Goal: Use online tool/utility: Utilize a website feature to perform a specific function

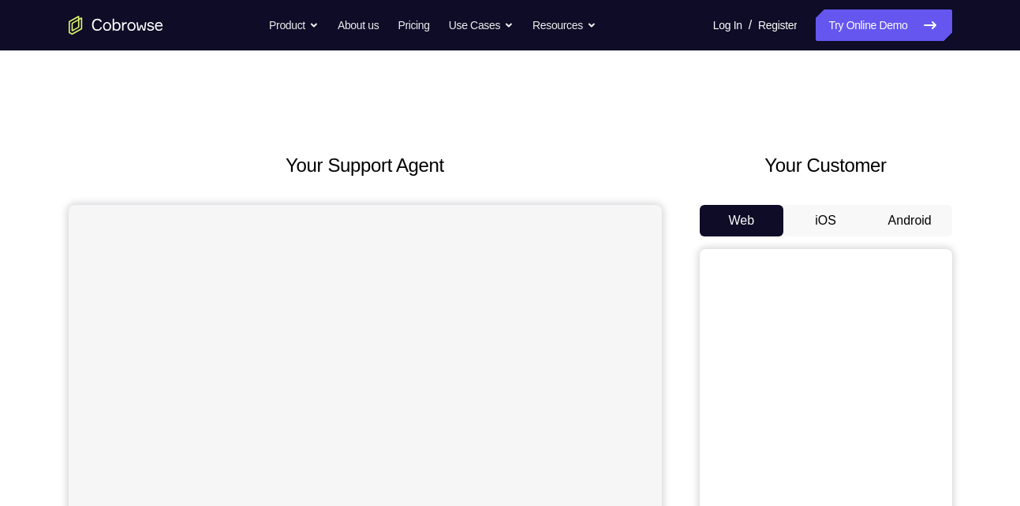
click at [881, 214] on button "Android" at bounding box center [909, 221] width 84 height 32
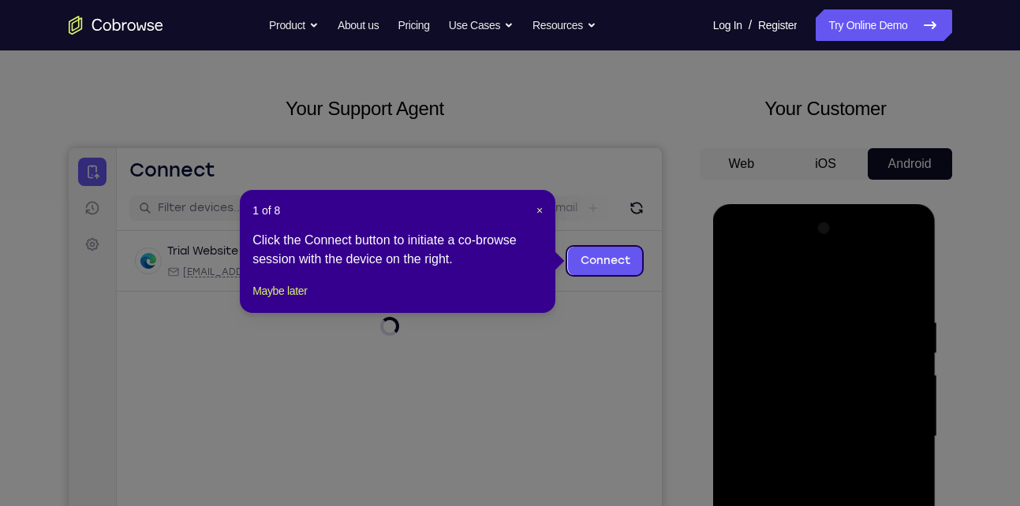
scroll to position [50, 0]
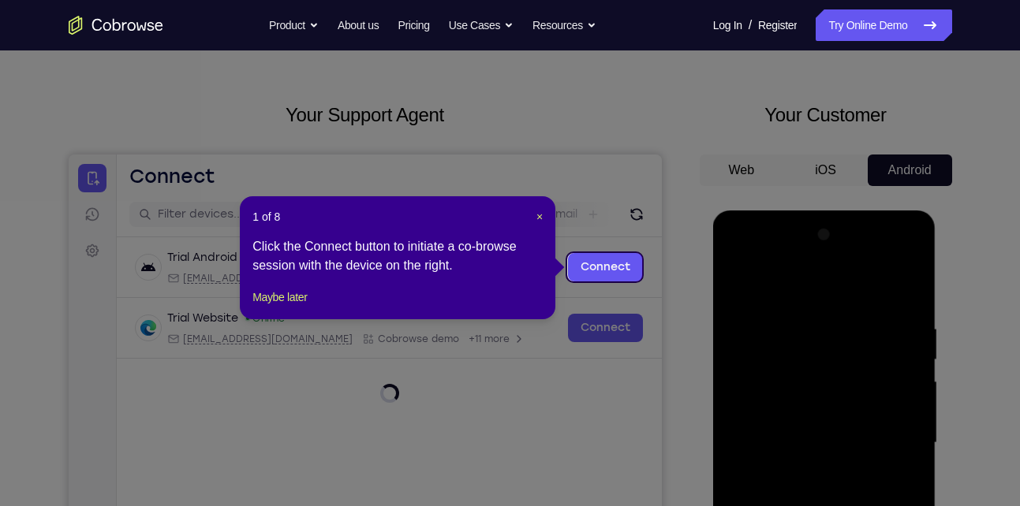
click at [543, 217] on div "1 of 8 × Click the Connect button to initiate a co-browse session with the devi…" at bounding box center [397, 257] width 315 height 123
click at [536, 216] on span "×" at bounding box center [539, 217] width 6 height 13
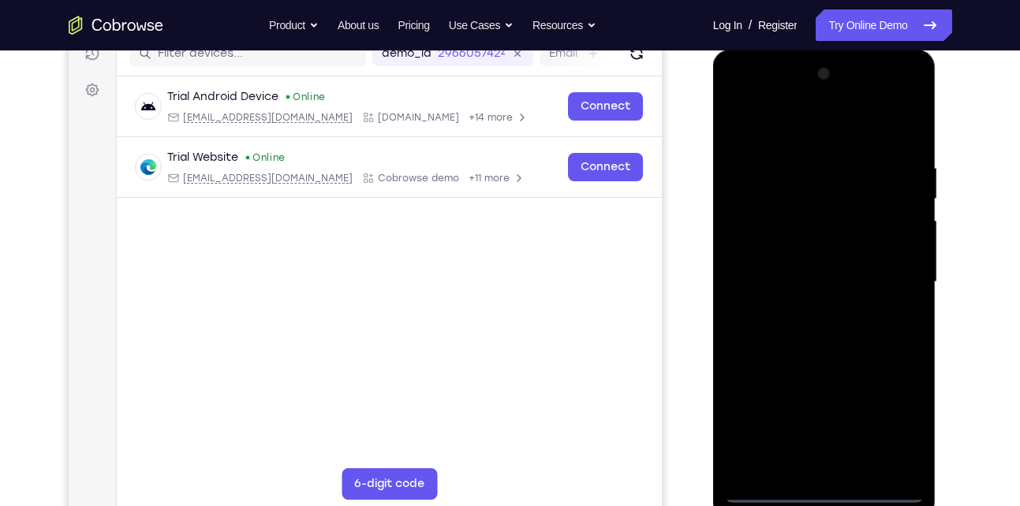
scroll to position [218, 0]
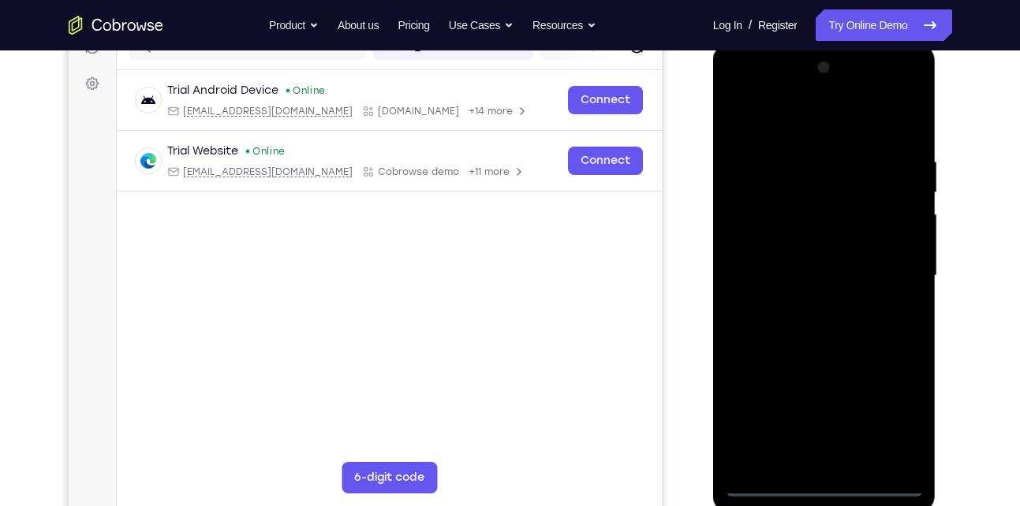
click at [829, 481] on div at bounding box center [824, 276] width 199 height 442
click at [906, 414] on div at bounding box center [824, 276] width 199 height 442
click at [888, 412] on div at bounding box center [824, 276] width 199 height 442
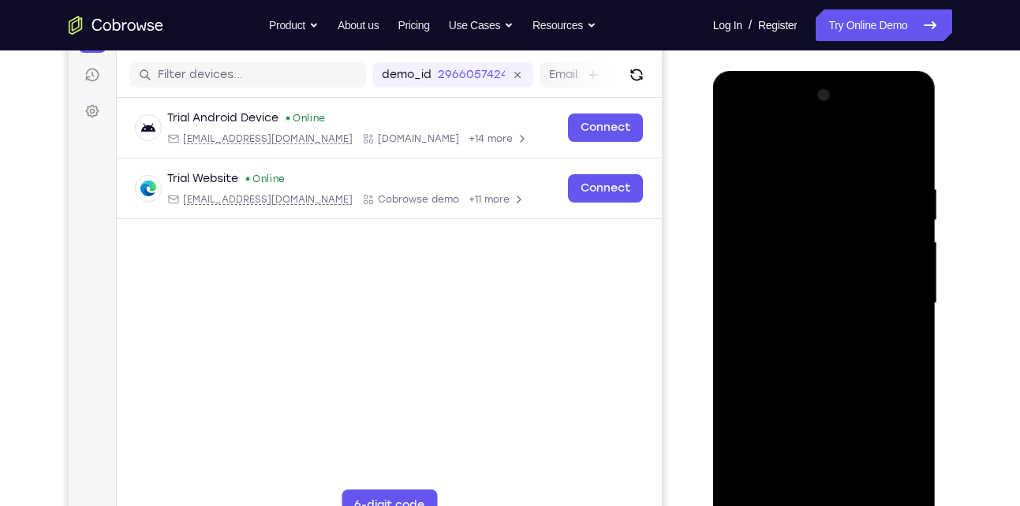
click at [736, 114] on div at bounding box center [824, 304] width 199 height 442
click at [892, 299] on div at bounding box center [824, 304] width 199 height 442
click at [810, 331] on div at bounding box center [824, 304] width 199 height 442
click at [848, 287] on div at bounding box center [824, 304] width 199 height 442
click at [829, 278] on div at bounding box center [824, 304] width 199 height 442
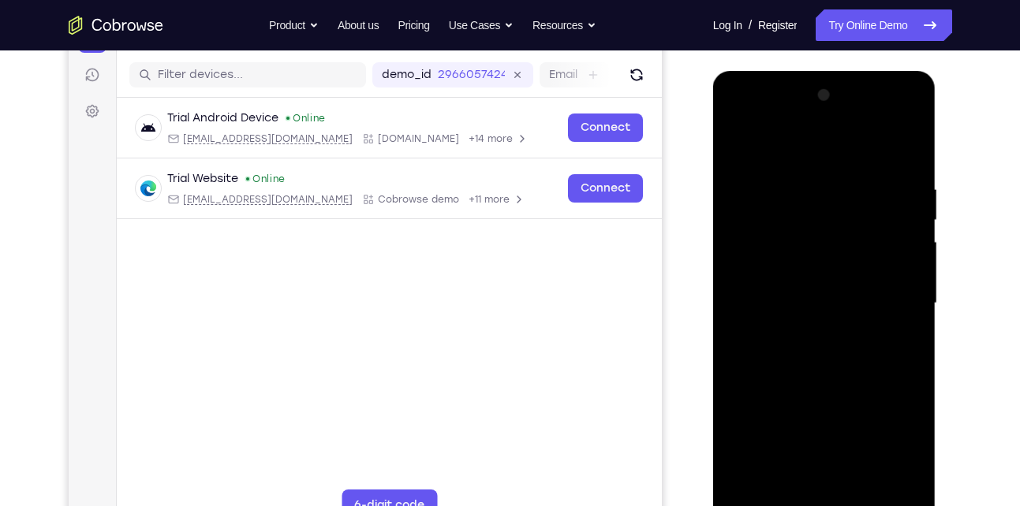
click at [824, 292] on div at bounding box center [824, 304] width 199 height 442
click at [810, 302] on div at bounding box center [824, 304] width 199 height 442
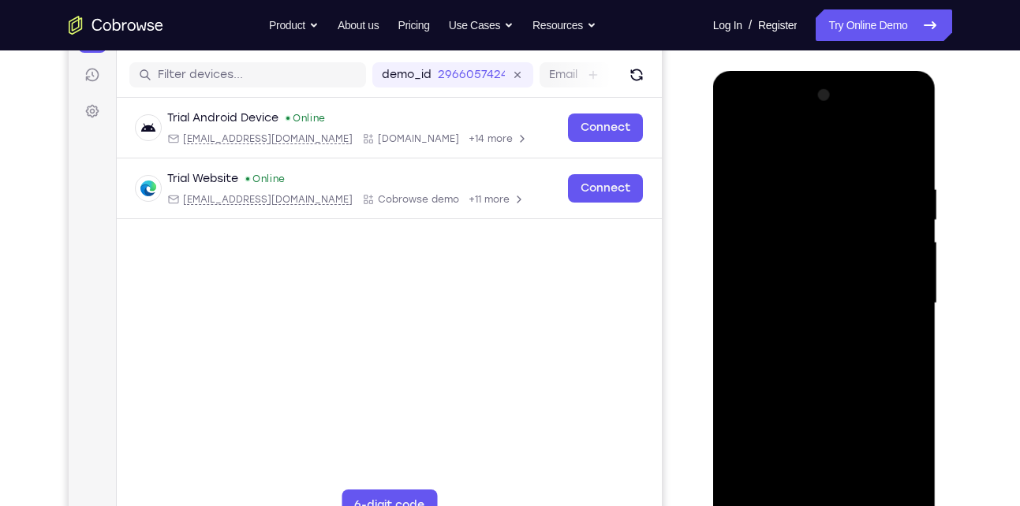
click at [810, 302] on div at bounding box center [824, 304] width 199 height 442
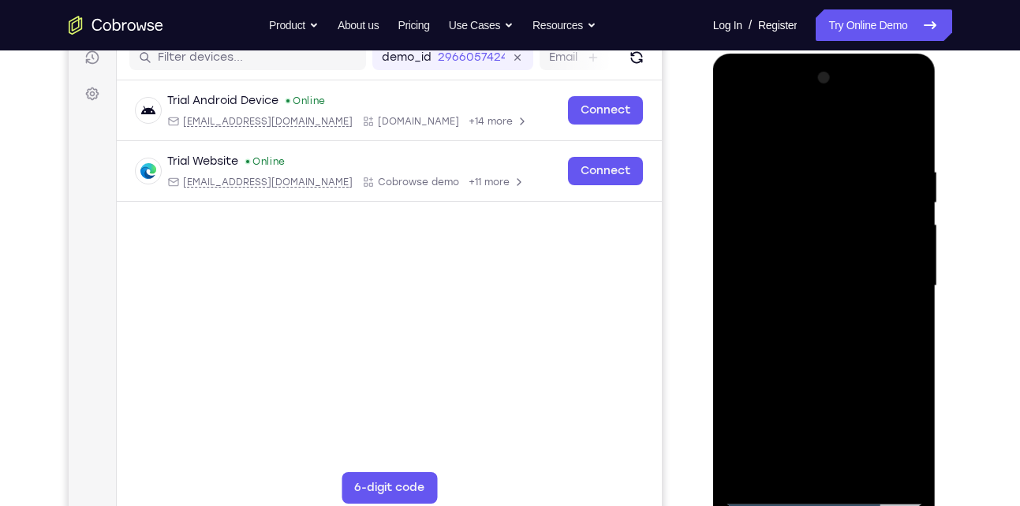
click at [899, 128] on div at bounding box center [824, 286] width 199 height 442
click at [907, 149] on div at bounding box center [824, 286] width 199 height 442
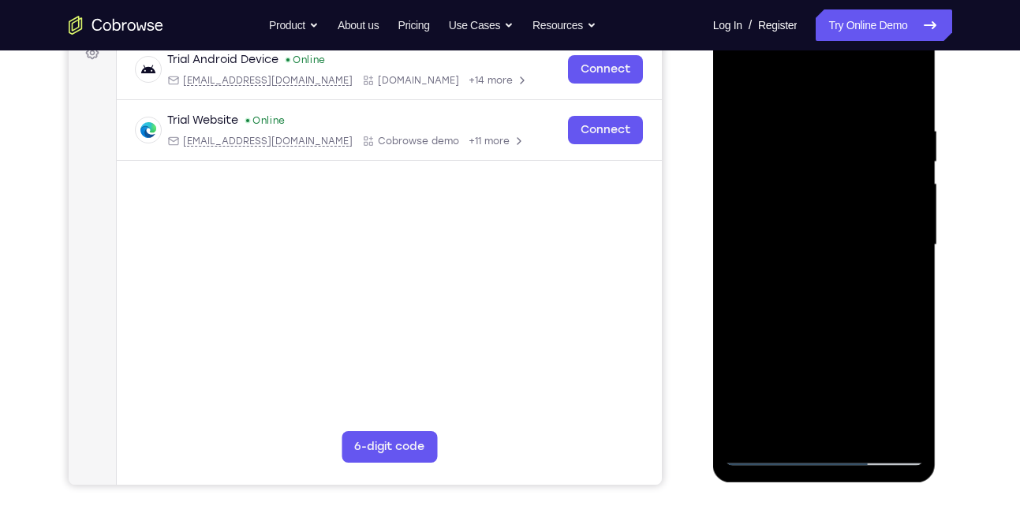
click at [895, 429] on div at bounding box center [824, 245] width 199 height 442
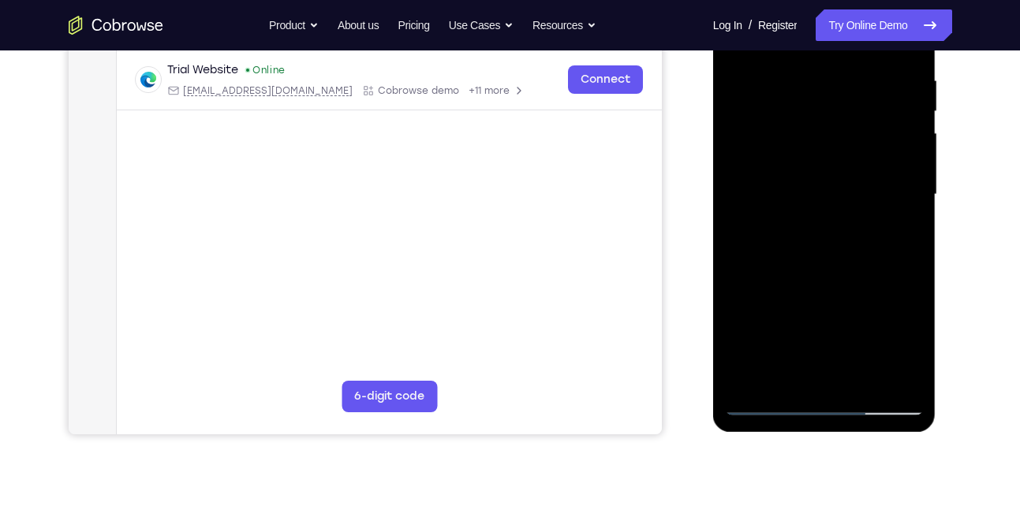
scroll to position [302, 0]
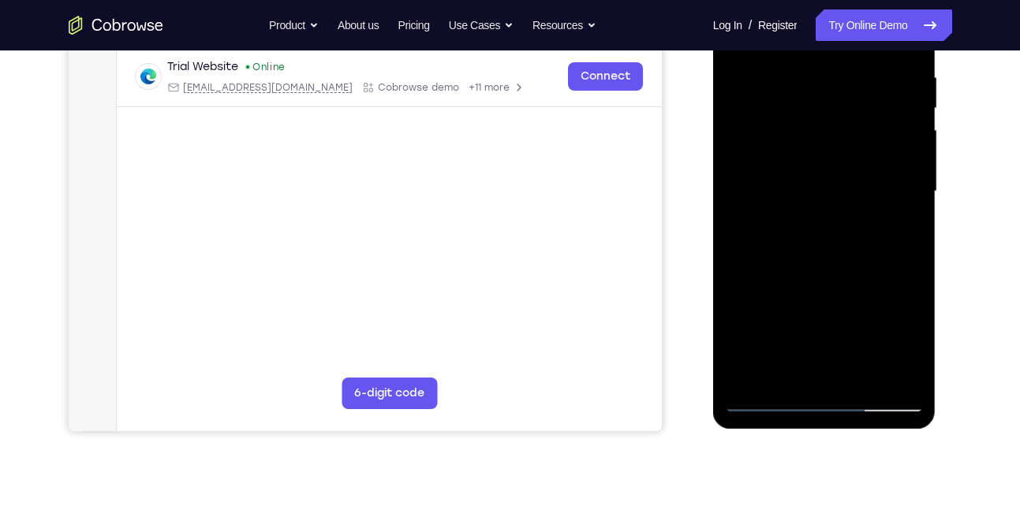
drag, startPoint x: 826, startPoint y: 284, endPoint x: 832, endPoint y: 265, distance: 19.7
click at [832, 265] on div at bounding box center [824, 192] width 199 height 442
drag, startPoint x: 781, startPoint y: 330, endPoint x: 816, endPoint y: 265, distance: 73.4
click at [816, 265] on div at bounding box center [824, 192] width 199 height 442
click at [833, 252] on div at bounding box center [824, 192] width 199 height 442
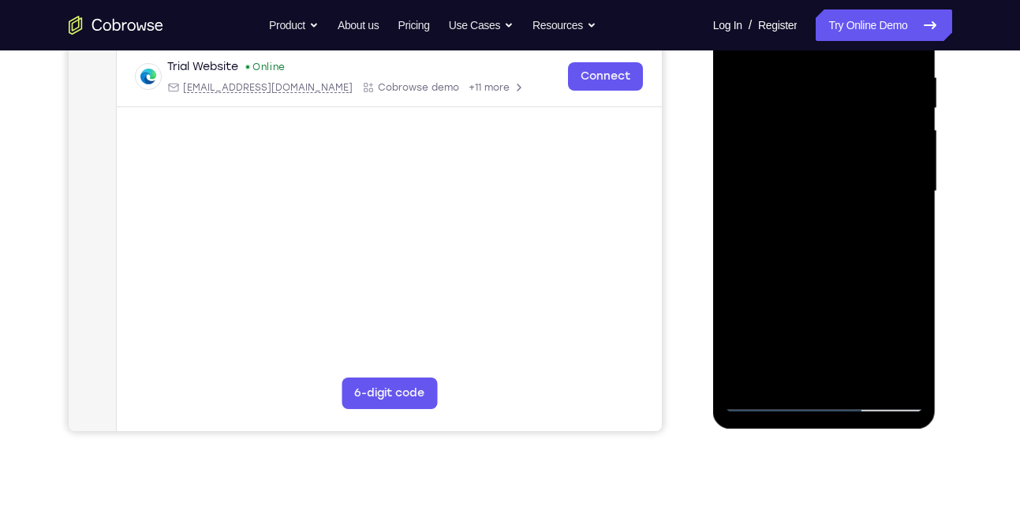
click at [829, 253] on div at bounding box center [824, 192] width 199 height 442
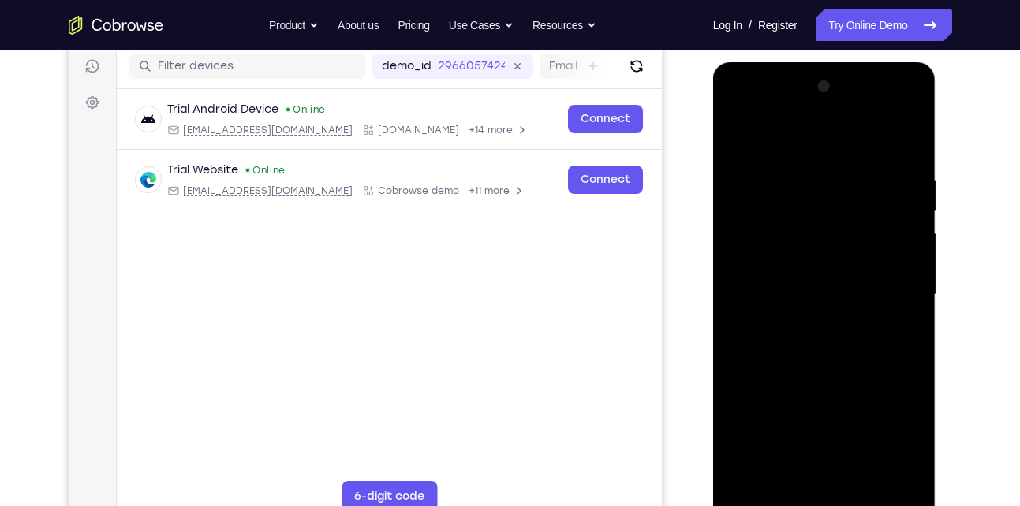
scroll to position [177, 0]
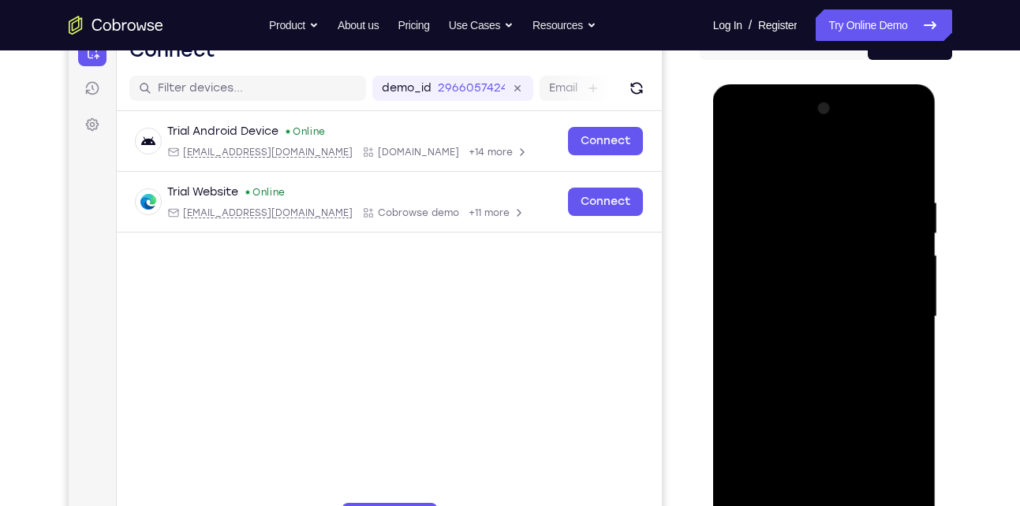
drag, startPoint x: 852, startPoint y: 181, endPoint x: 852, endPoint y: 240, distance: 59.1
click at [852, 240] on div at bounding box center [824, 317] width 199 height 442
drag, startPoint x: 863, startPoint y: 247, endPoint x: 863, endPoint y: 278, distance: 30.8
click at [863, 278] on div at bounding box center [824, 317] width 199 height 442
click at [911, 312] on div at bounding box center [824, 317] width 199 height 442
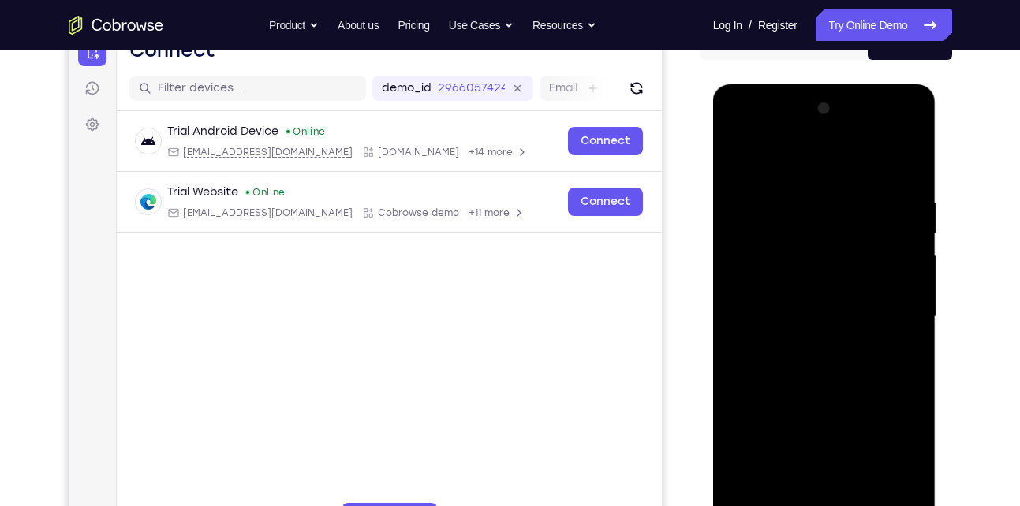
click at [911, 312] on div at bounding box center [824, 317] width 199 height 442
click at [914, 310] on div at bounding box center [824, 317] width 199 height 442
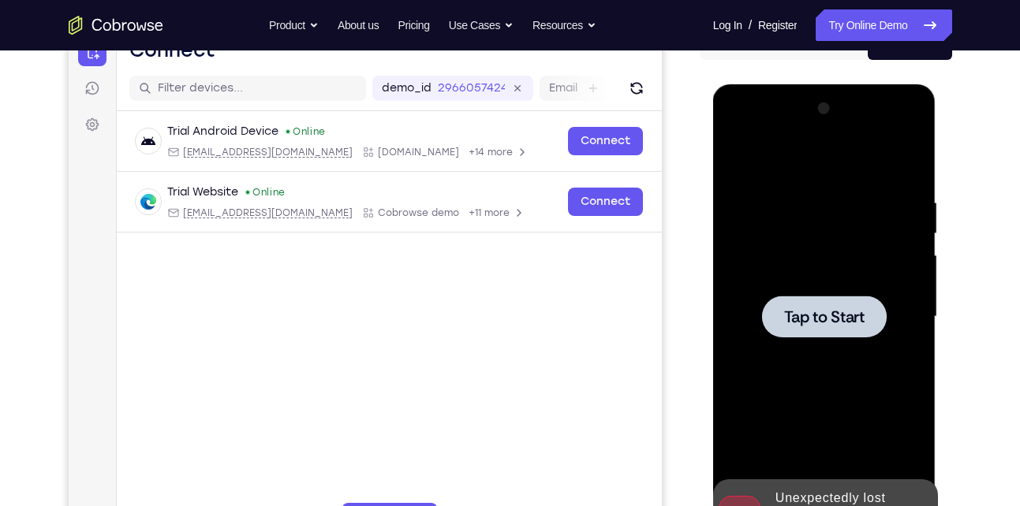
click at [879, 308] on div at bounding box center [824, 317] width 125 height 42
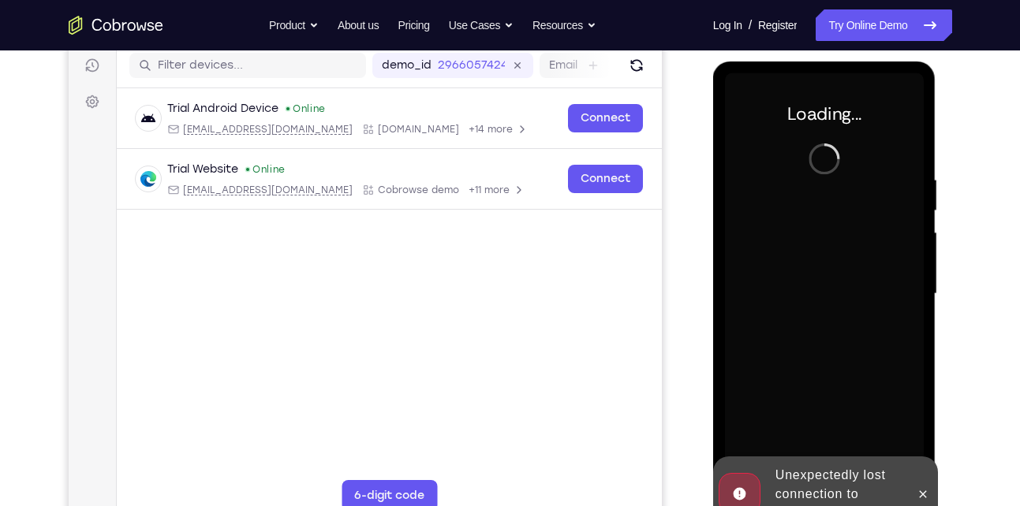
scroll to position [197, 0]
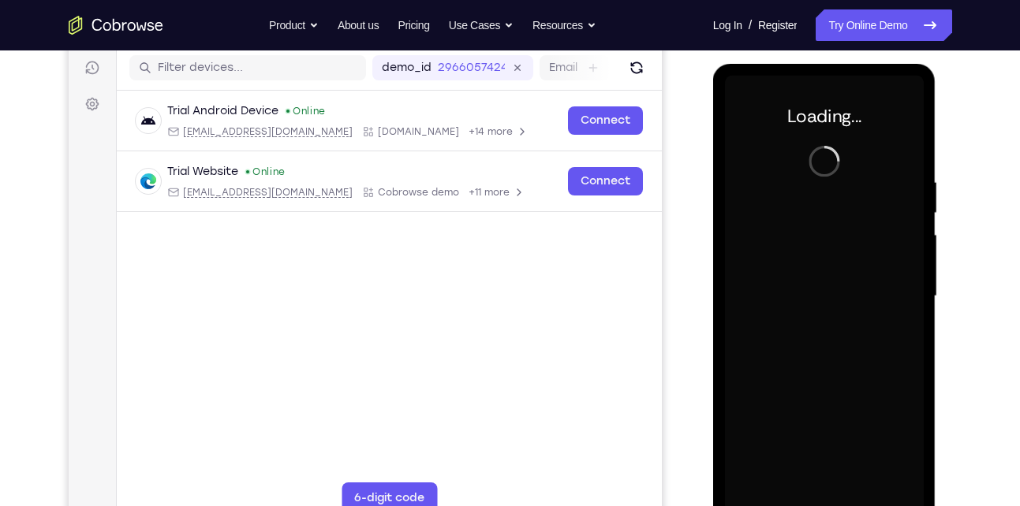
click at [818, 154] on div at bounding box center [824, 297] width 199 height 442
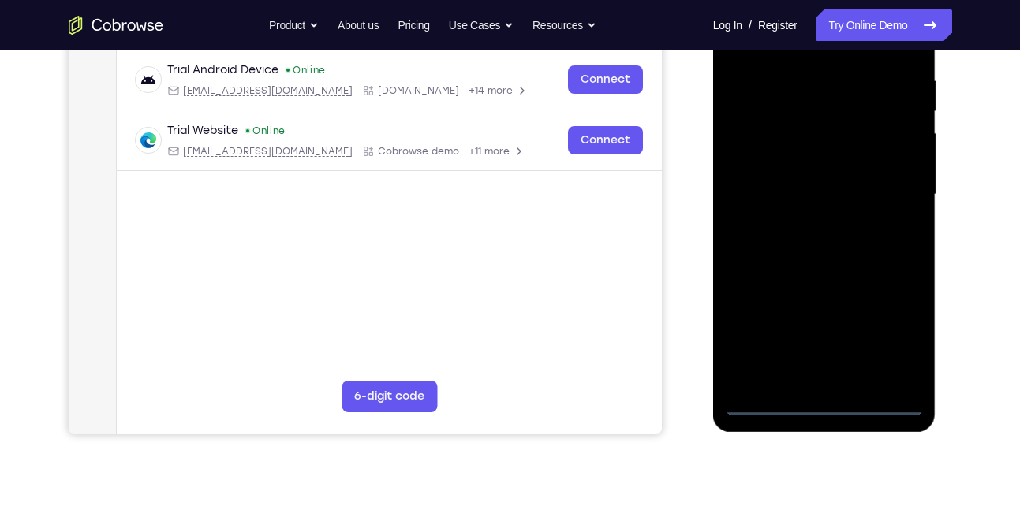
scroll to position [300, 0]
click at [820, 400] on div at bounding box center [824, 194] width 199 height 442
click at [893, 328] on div at bounding box center [824, 194] width 199 height 442
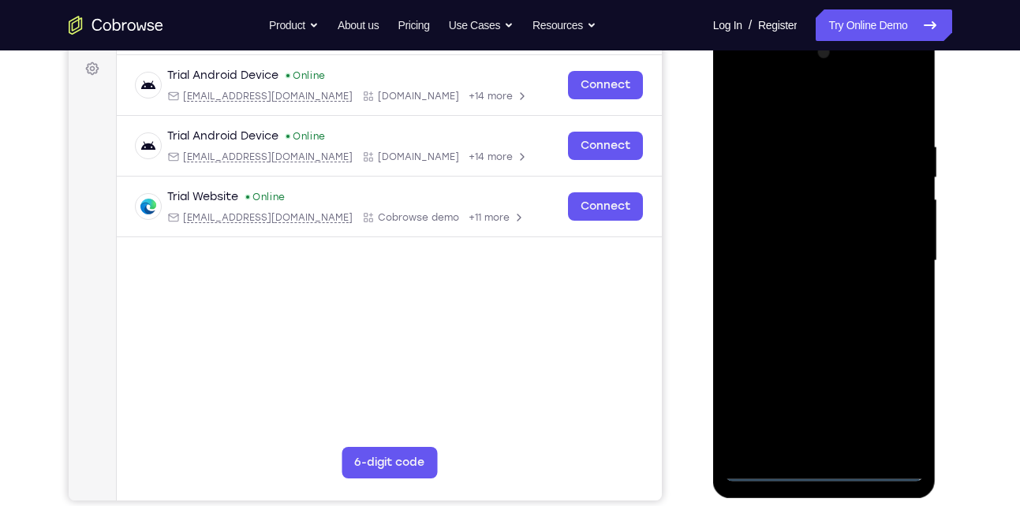
scroll to position [232, 0]
click at [733, 81] on div at bounding box center [824, 262] width 199 height 442
click at [899, 265] on div at bounding box center [824, 262] width 199 height 442
click at [800, 292] on div at bounding box center [824, 262] width 199 height 442
click at [828, 239] on div at bounding box center [824, 262] width 199 height 442
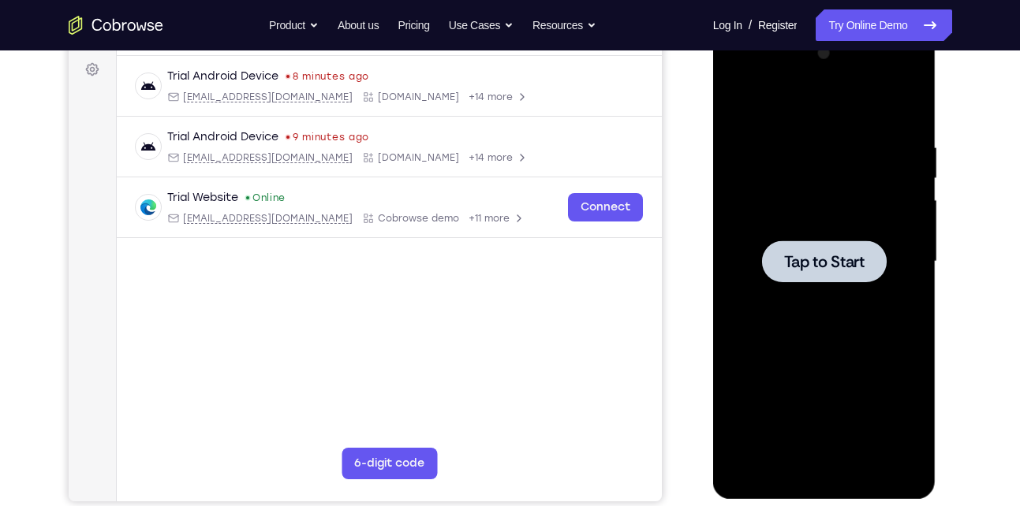
click at [818, 263] on span "Tap to Start" at bounding box center [824, 262] width 80 height 16
